Goal: Book appointment/travel/reservation

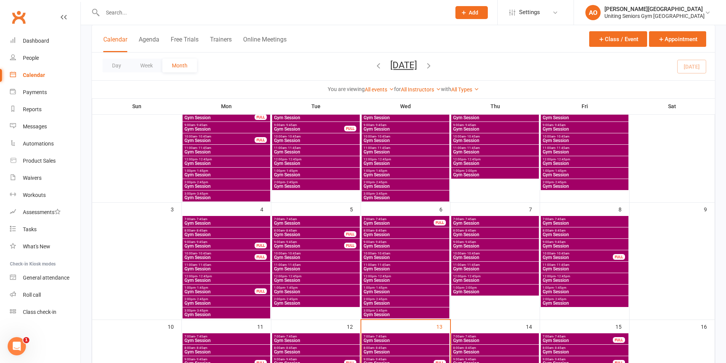
scroll to position [229, 0]
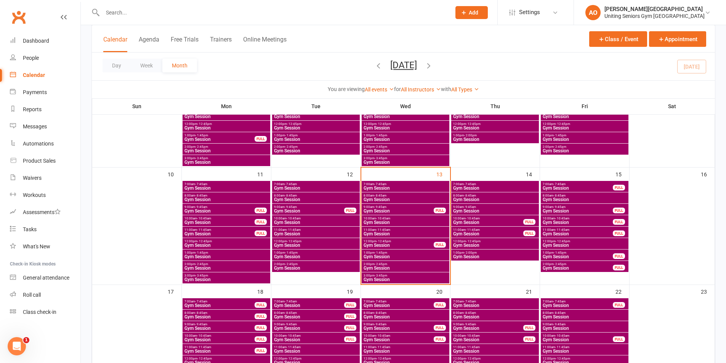
click at [392, 241] on span "12:00pm - 12:45pm" at bounding box center [398, 241] width 71 height 3
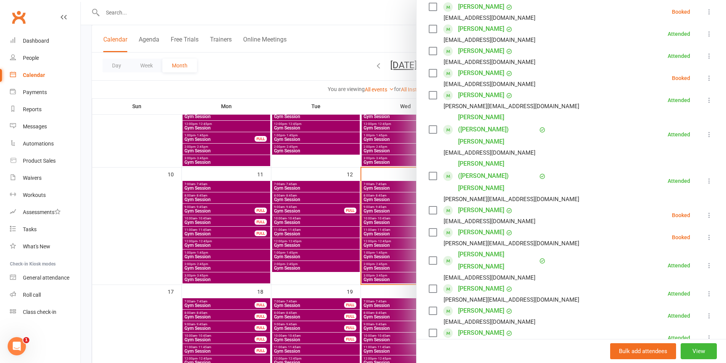
scroll to position [267, 0]
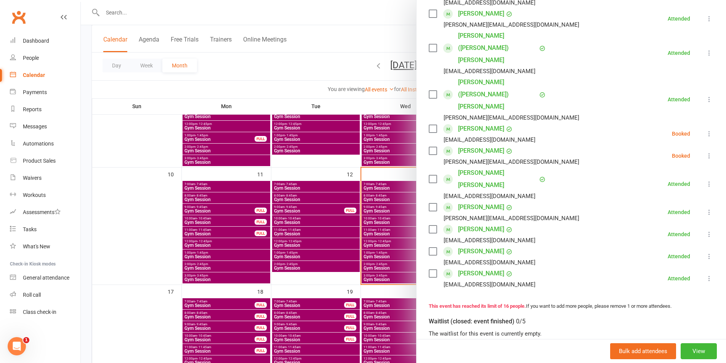
click at [500, 349] on input "search" at bounding box center [570, 357] width 285 height 16
type input "geff friend"
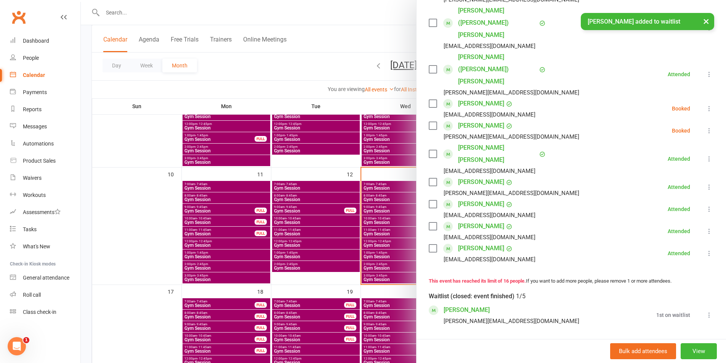
scroll to position [305, 0]
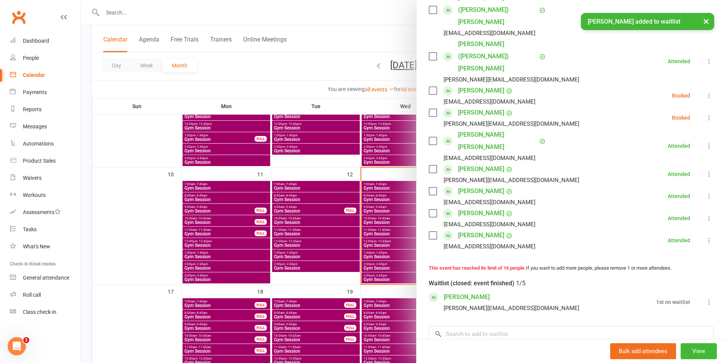
click at [705, 298] on icon at bounding box center [709, 302] width 8 height 8
click at [676, 309] on link "Book now" at bounding box center [672, 316] width 82 height 15
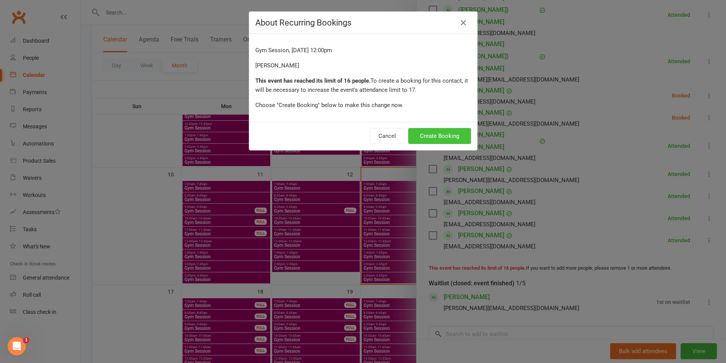
click at [434, 136] on button "Create Booking" at bounding box center [439, 136] width 63 height 16
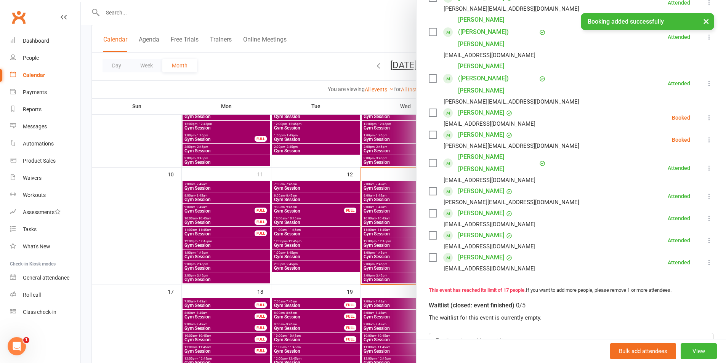
scroll to position [327, 0]
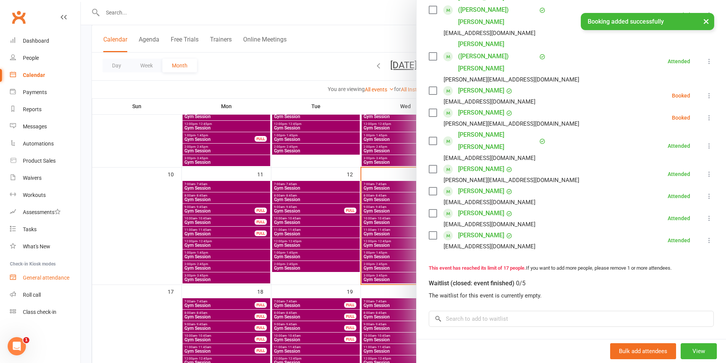
click at [50, 276] on div "General attendance" at bounding box center [46, 278] width 46 height 6
